Goal: Check status: Check status

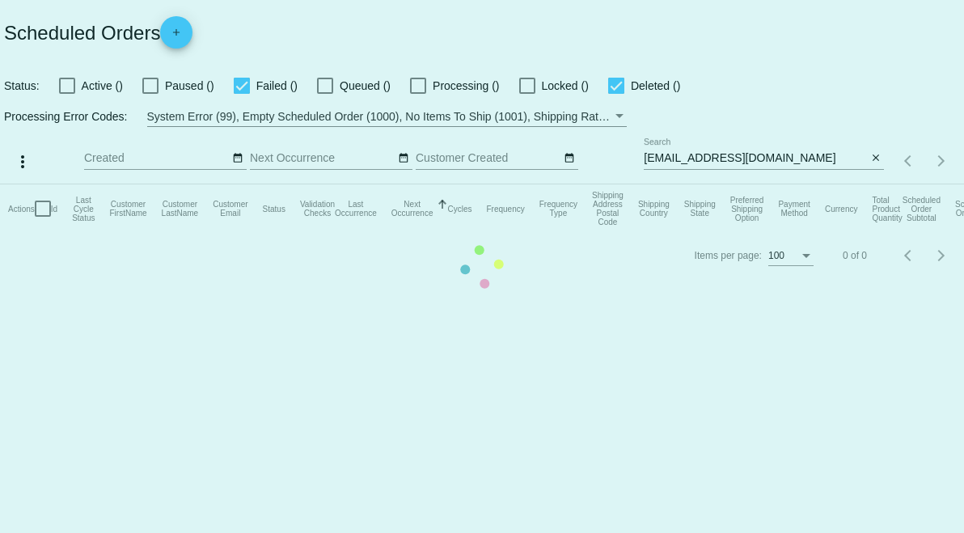
click at [702, 184] on mat-table "Actions Id Last Cycle Status Customer FirstName Customer LastName Customer Emai…" at bounding box center [482, 208] width 964 height 49
click at [701, 184] on mat-table "Actions Id Last Cycle Status Customer FirstName Customer LastName Customer Emai…" at bounding box center [482, 208] width 964 height 49
click at [699, 184] on mat-table "Actions Id Last Cycle Status Customer FirstName Customer LastName Customer Emai…" at bounding box center [482, 208] width 964 height 49
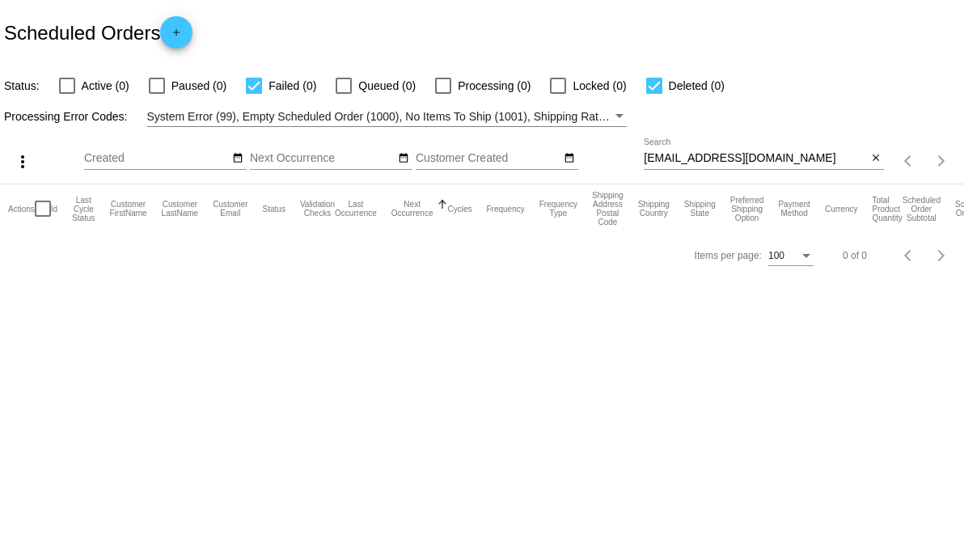
click at [693, 166] on div "[EMAIL_ADDRESS][DOMAIN_NAME] Search" at bounding box center [755, 154] width 223 height 32
click at [691, 160] on input "[EMAIL_ADDRESS][DOMAIN_NAME]" at bounding box center [755, 158] width 223 height 13
click at [690, 160] on input "[EMAIL_ADDRESS][DOMAIN_NAME]" at bounding box center [755, 158] width 223 height 13
click at [714, 158] on input "[EMAIL_ADDRESS][DOMAIN_NAME]" at bounding box center [755, 158] width 223 height 13
drag, startPoint x: 736, startPoint y: 159, endPoint x: 656, endPoint y: 158, distance: 80.1
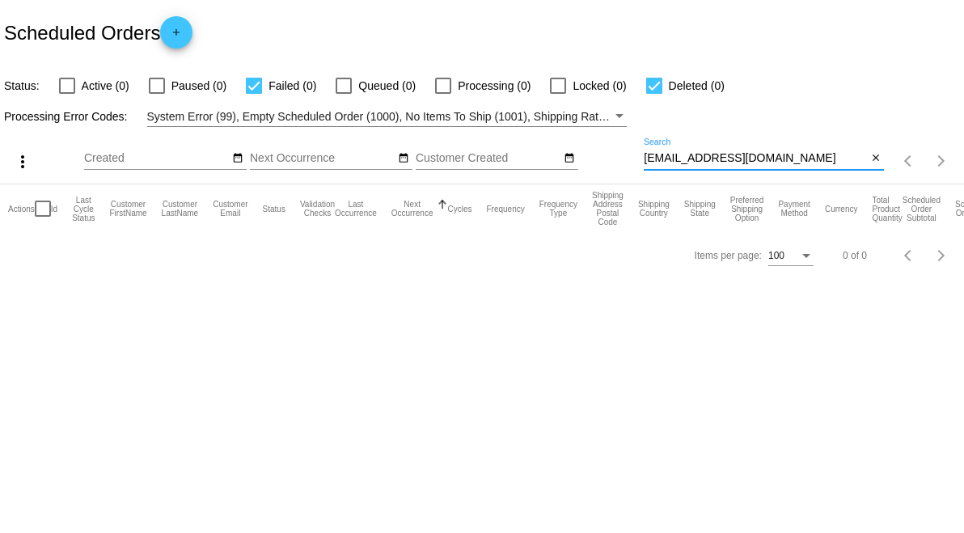
click at [632, 154] on div "more_vert Aug Jan Feb Mar [DATE]" at bounding box center [482, 155] width 964 height 57
paste input "[EMAIL_ADDRESS][DOMAIN_NAME]."
click at [775, 153] on input "[EMAIL_ADDRESS][DOMAIN_NAME]." at bounding box center [755, 158] width 223 height 13
click at [766, 160] on input "[EMAIL_ADDRESS][DOMAIN_NAME]." at bounding box center [755, 158] width 223 height 13
drag, startPoint x: 758, startPoint y: 158, endPoint x: 622, endPoint y: 156, distance: 136.7
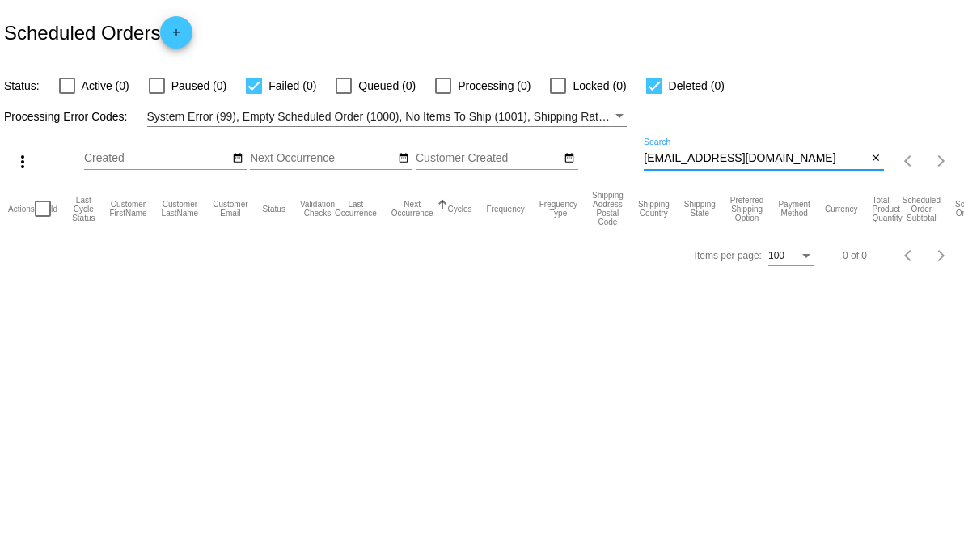
click at [622, 156] on div "more_vert Aug Jan Feb Mar [DATE]" at bounding box center [482, 155] width 964 height 57
paste input "[EMAIL_ADDRESS]"
click at [790, 154] on input "[EMAIL_ADDRESS][DOMAIN_NAME]" at bounding box center [755, 158] width 223 height 13
click at [813, 184] on mat-table "Actions Id Last Cycle Status Customer FirstName Customer LastName Customer Emai…" at bounding box center [482, 208] width 964 height 49
paste input "[EMAIL_ADDRESS]"
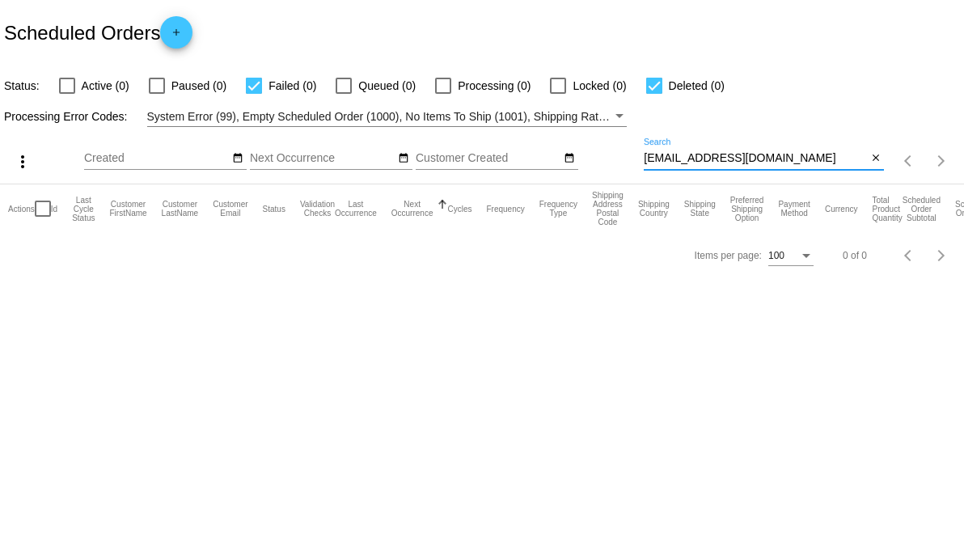
drag, startPoint x: 805, startPoint y: 163, endPoint x: 608, endPoint y: 158, distance: 197.4
click at [602, 159] on div "more_vert Aug Jan Feb Mar [DATE]" at bounding box center [482, 155] width 964 height 57
click at [778, 158] on input "[EMAIL_ADDRESS][DOMAIN_NAME]" at bounding box center [755, 158] width 223 height 13
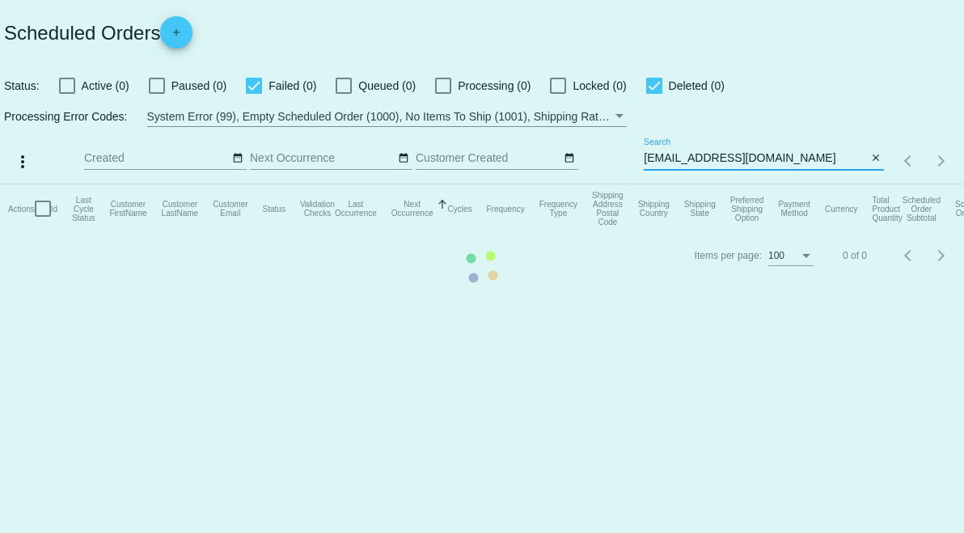
type input "[EMAIL_ADDRESS][DOMAIN_NAME]"
click at [758, 184] on mat-table "Actions Id Last Cycle Status Customer FirstName Customer LastName Customer Emai…" at bounding box center [482, 208] width 964 height 49
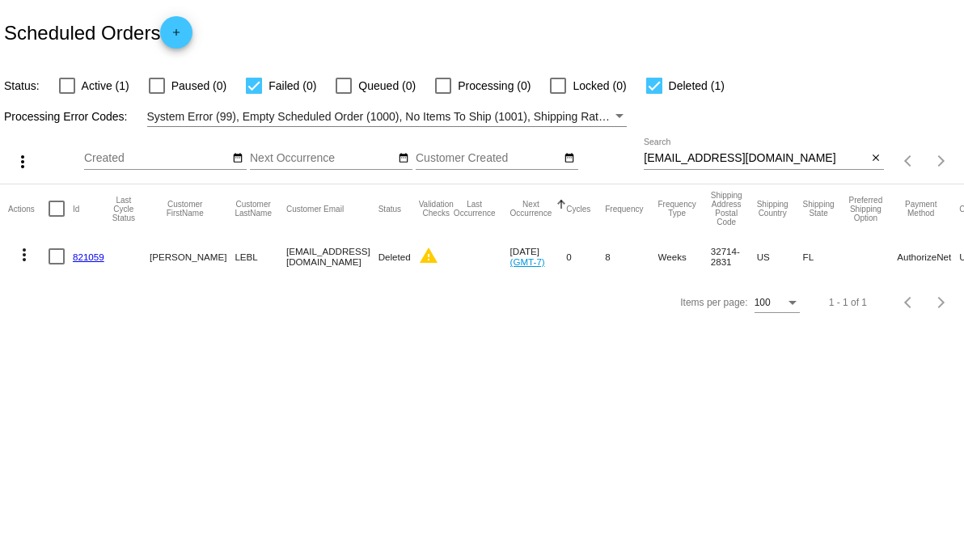
click at [91, 252] on link "821059" at bounding box center [89, 256] width 32 height 11
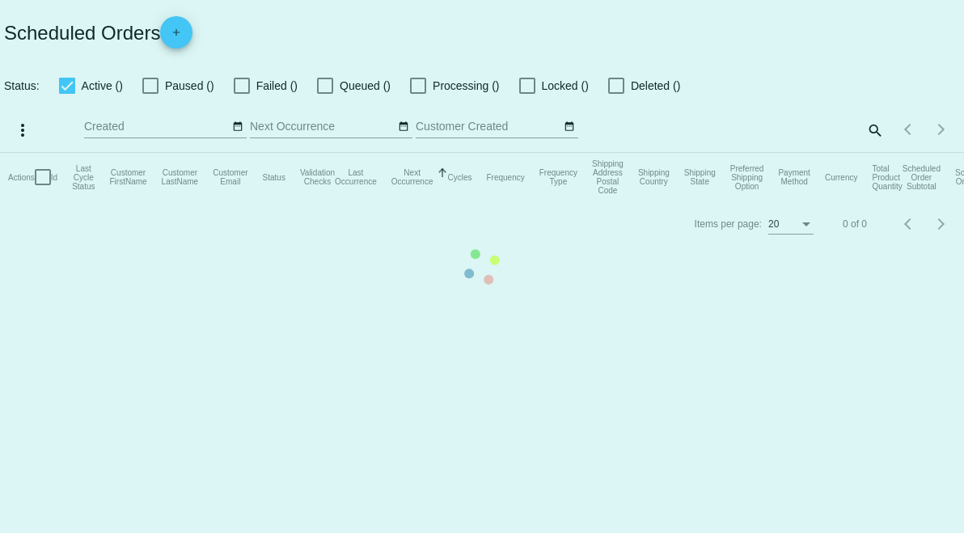
checkbox input "false"
checkbox input "true"
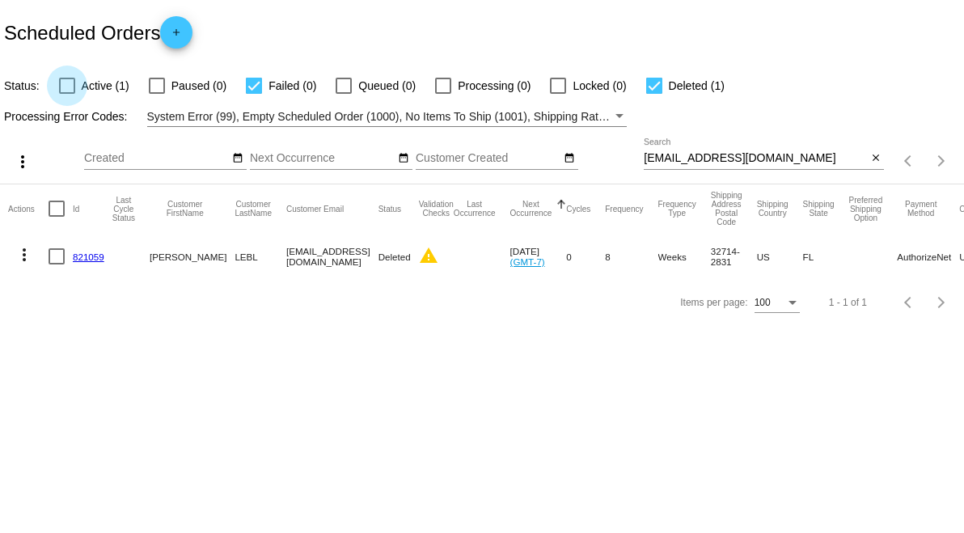
click at [66, 84] on div at bounding box center [67, 86] width 16 height 16
click at [66, 94] on input "Active (1)" at bounding box center [66, 94] width 1 height 1
checkbox input "true"
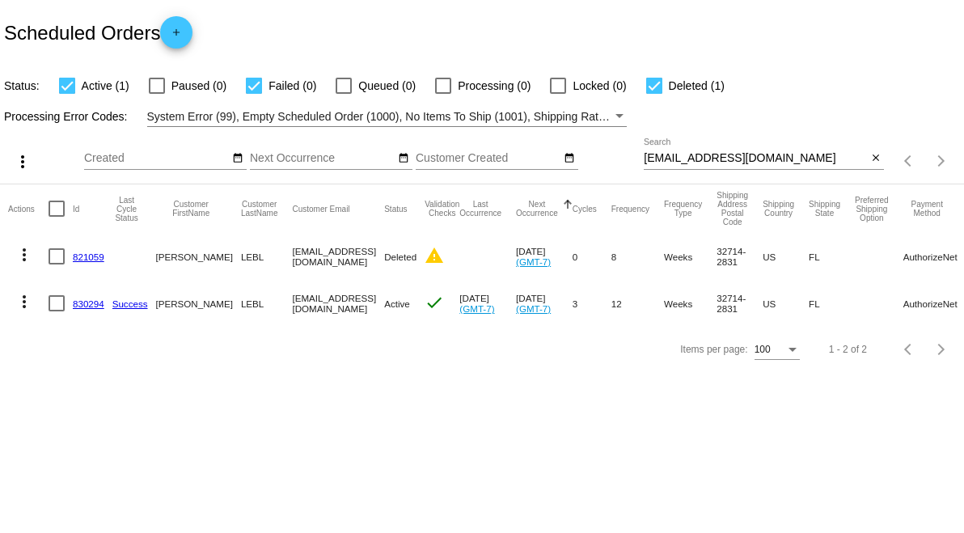
click at [87, 301] on link "830294" at bounding box center [89, 303] width 32 height 11
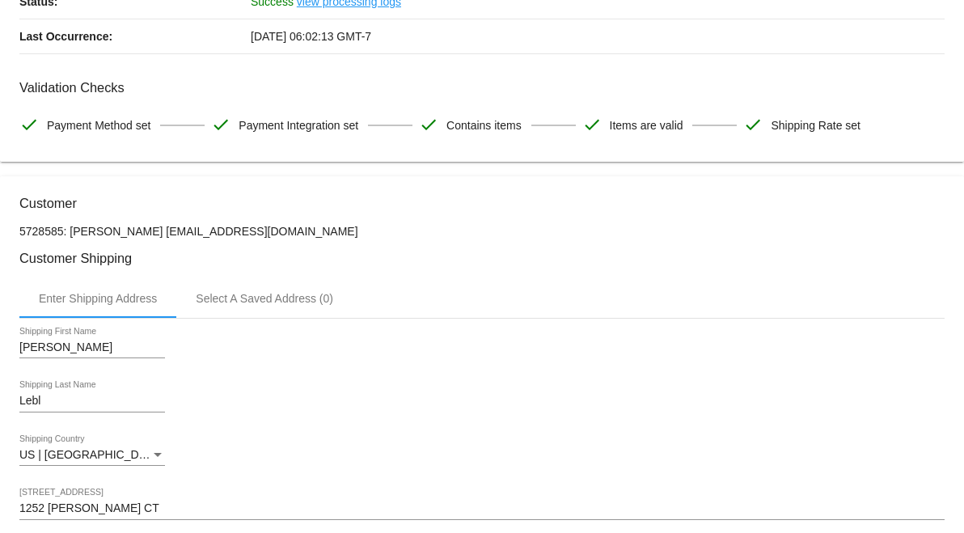
scroll to position [179, 0]
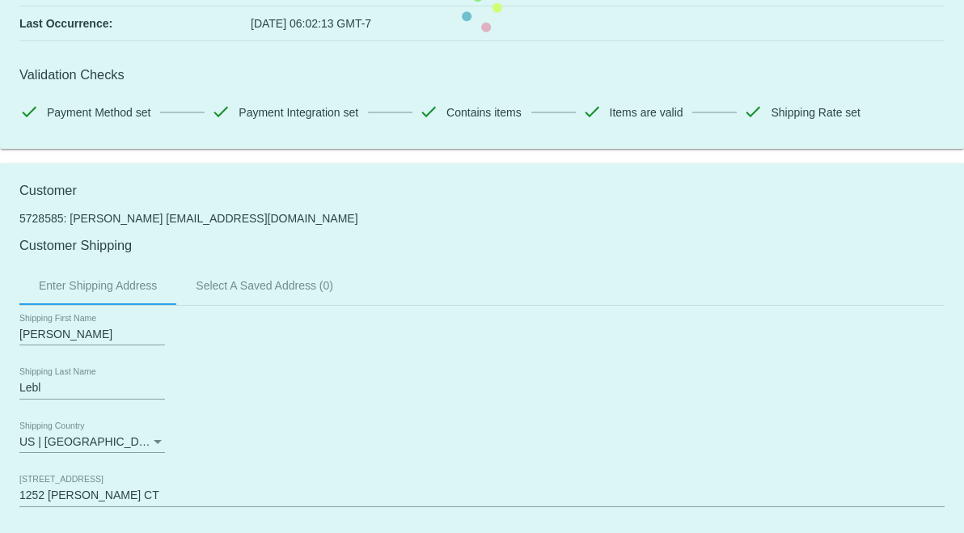
drag, startPoint x: 234, startPoint y: 227, endPoint x: 136, endPoint y: 226, distance: 97.8
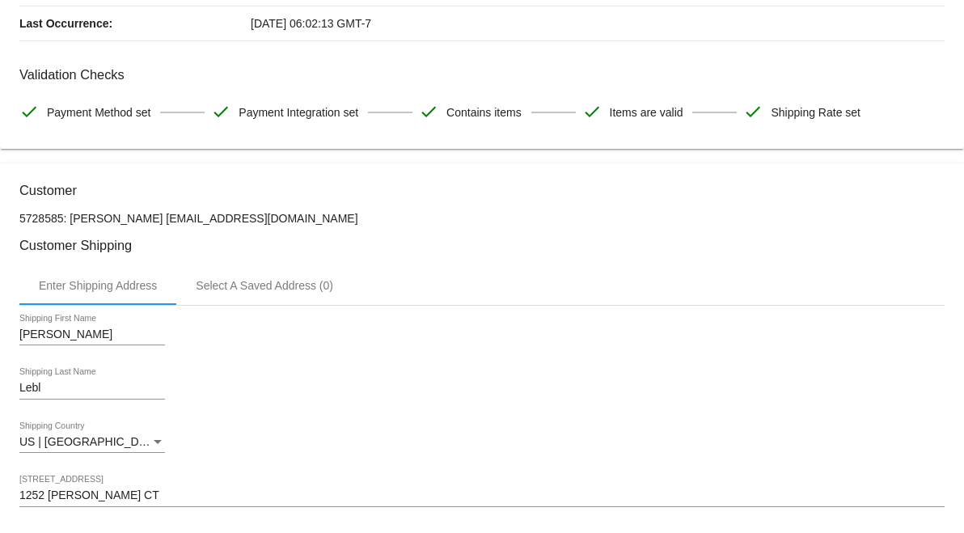
drag, startPoint x: 69, startPoint y: 215, endPoint x: 248, endPoint y: 217, distance: 179.5
click at [248, 217] on p "5728585: [PERSON_NAME] [EMAIL_ADDRESS][DOMAIN_NAME]" at bounding box center [481, 218] width 925 height 13
copy p "[PERSON_NAME] [EMAIL_ADDRESS][DOMAIN_NAME]"
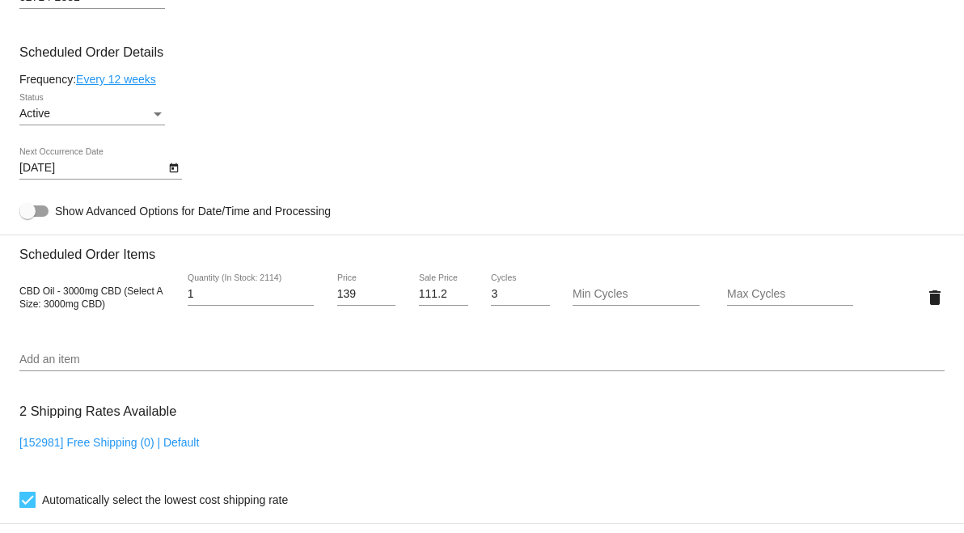
scroll to position [898, 0]
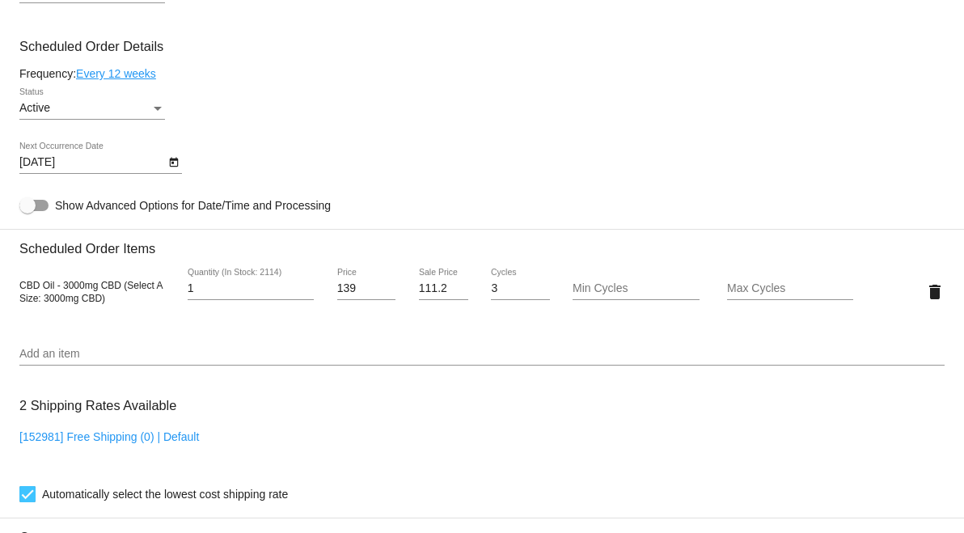
click at [55, 326] on div "CBD Oil - 3000mg CBD (Select A Size: 3000mg CBD) 1 Quantity (In Stock: 2114) 13…" at bounding box center [481, 291] width 925 height 70
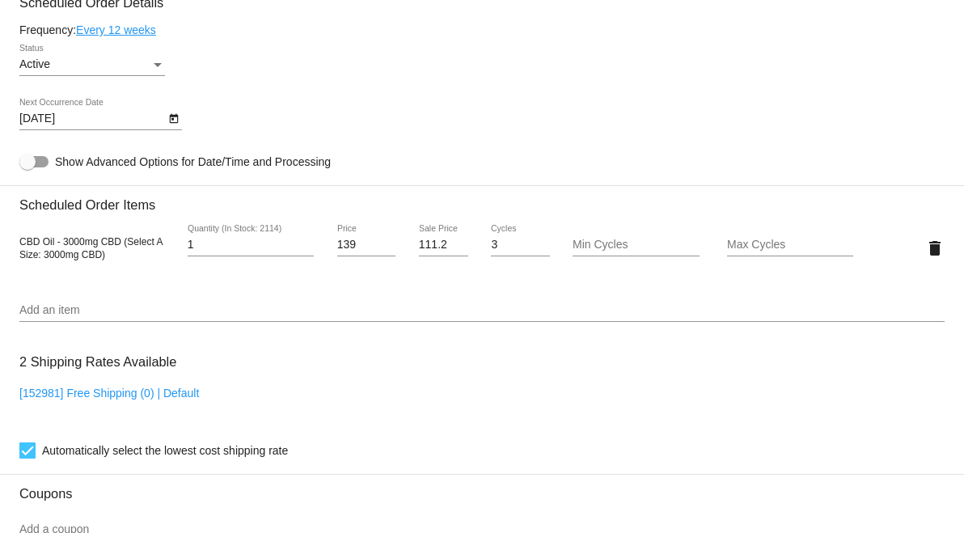
scroll to position [538, 0]
